Goal: Navigation & Orientation: Find specific page/section

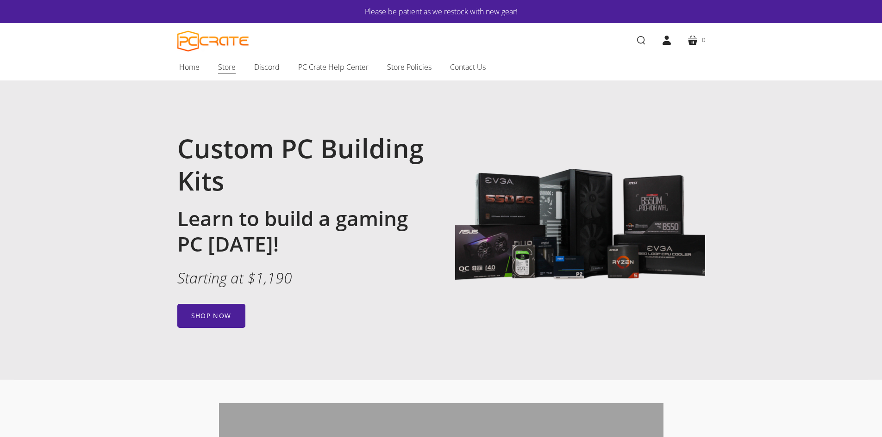
click at [225, 64] on span "Store" at bounding box center [227, 67] width 18 height 12
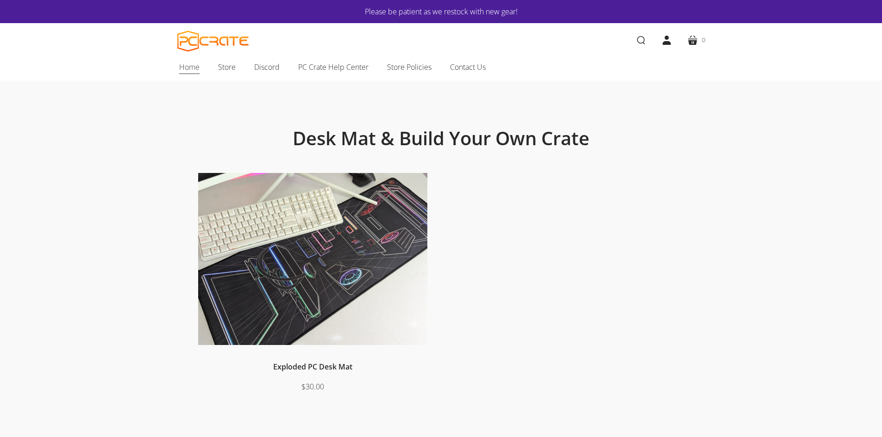
click at [195, 71] on span "Home" at bounding box center [189, 67] width 20 height 12
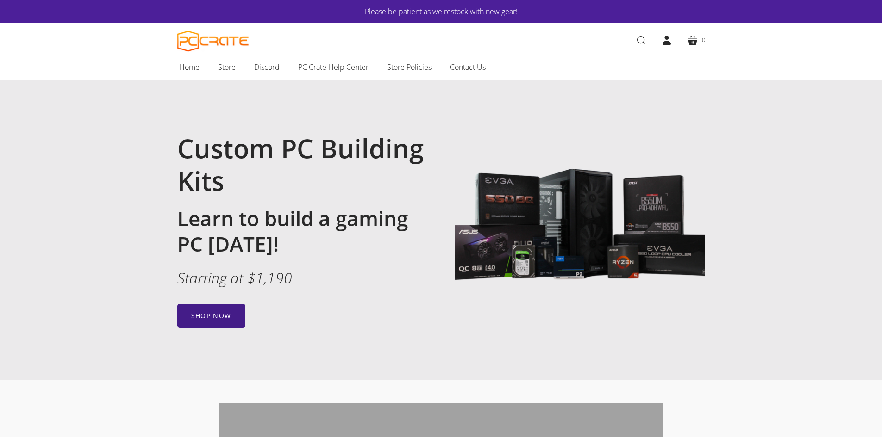
click at [230, 315] on link "Shop now" at bounding box center [211, 316] width 68 height 24
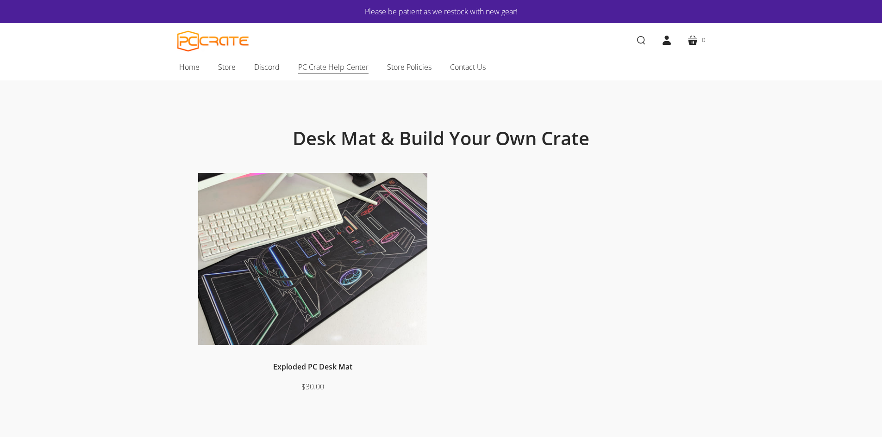
click at [341, 63] on span "PC Crate Help Center" at bounding box center [333, 67] width 70 height 12
